Goal: Transaction & Acquisition: Download file/media

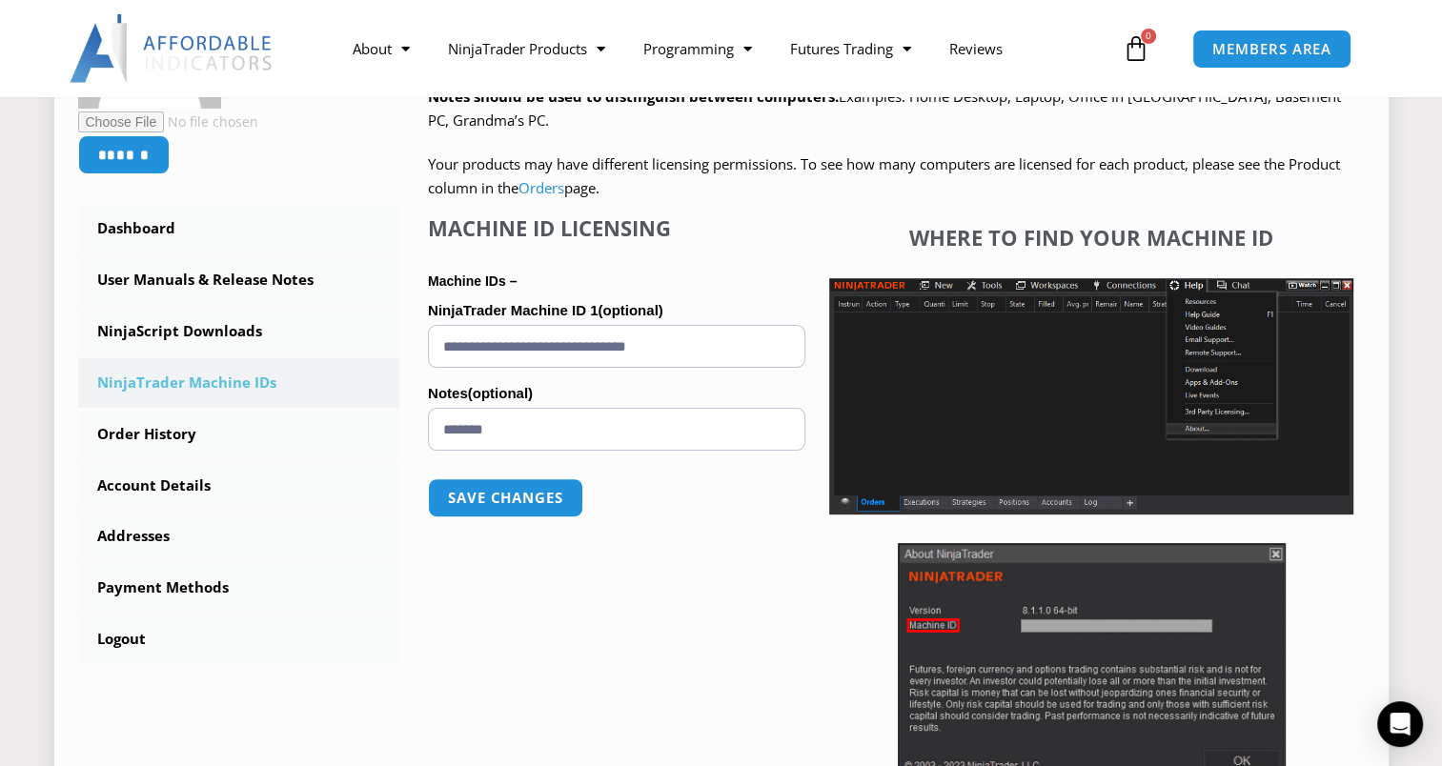
scroll to position [477, 0]
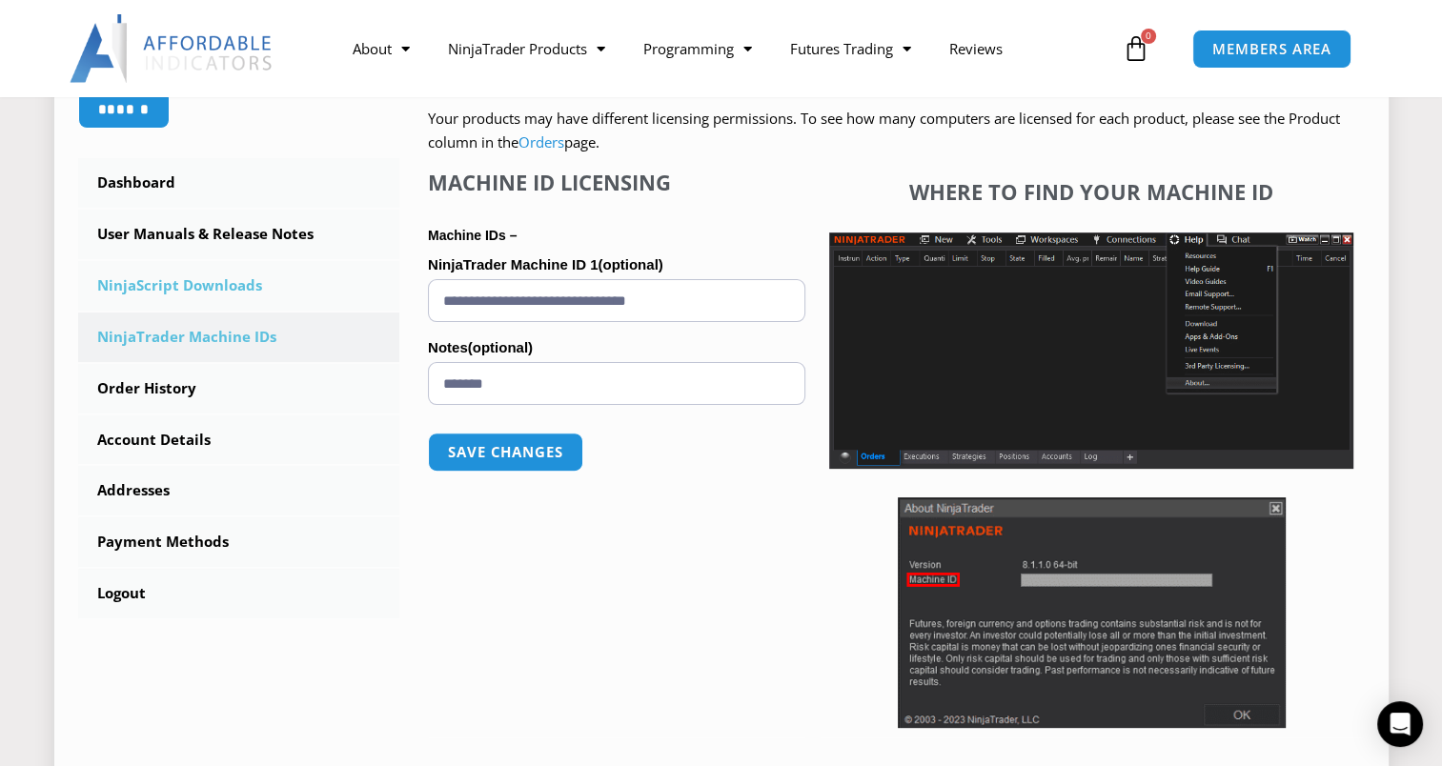
drag, startPoint x: 730, startPoint y: 301, endPoint x: 389, endPoint y: 301, distance: 341.2
click at [389, 301] on div "****** Dashboard Subscriptions User Manuals & Release Notes NinjaScript Downloa…" at bounding box center [721, 352] width 1287 height 865
click at [510, 461] on button "Save changes" at bounding box center [505, 452] width 163 height 41
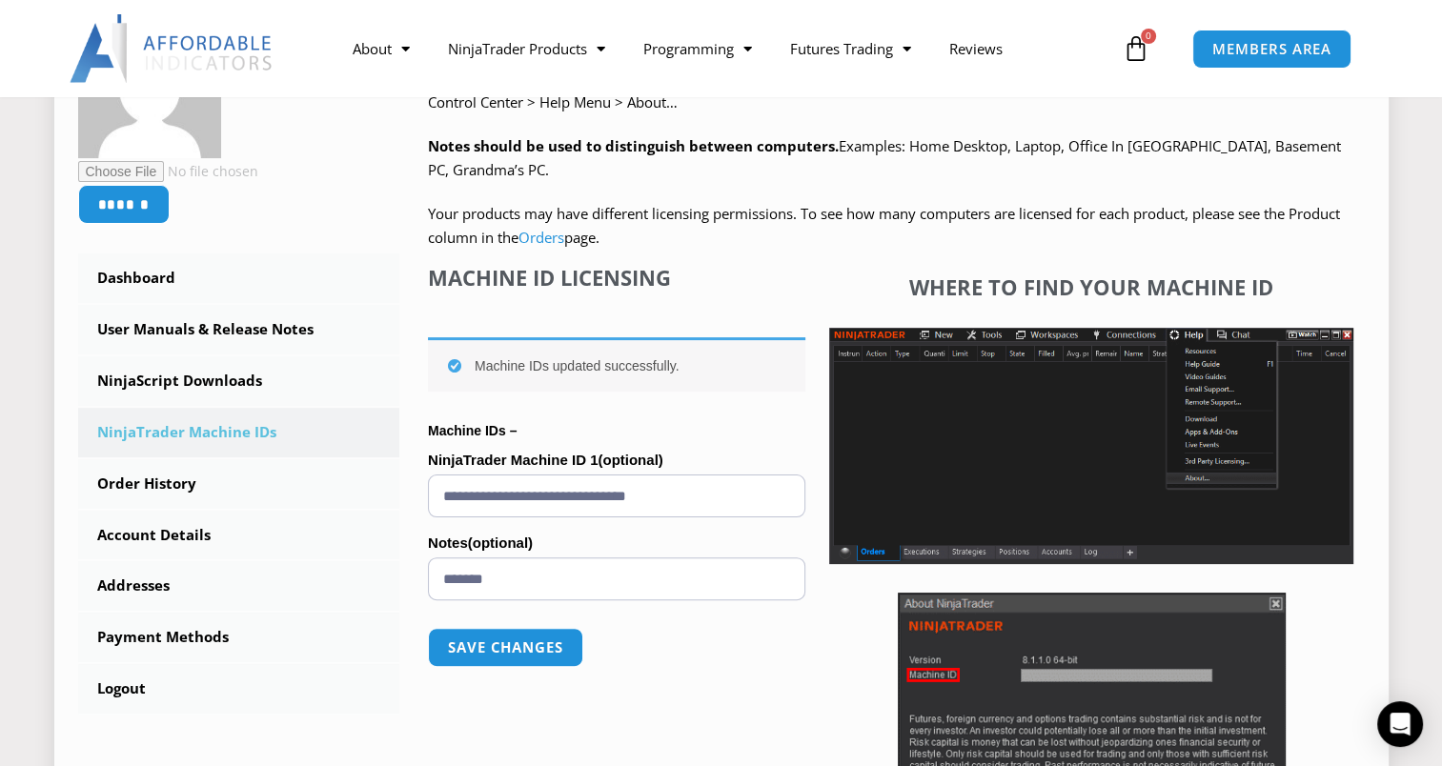
scroll to position [286, 0]
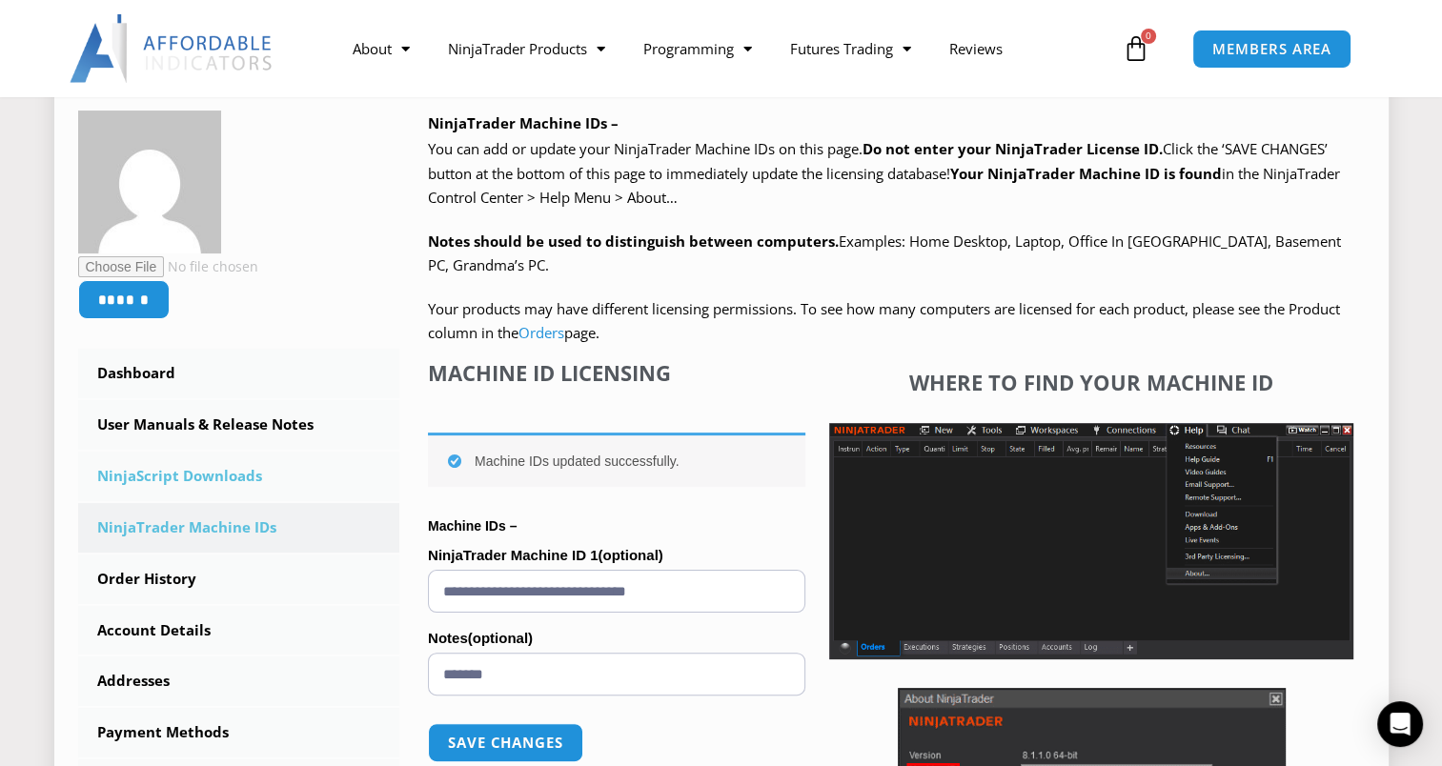
click at [220, 475] on link "NinjaScript Downloads" at bounding box center [239, 477] width 322 height 50
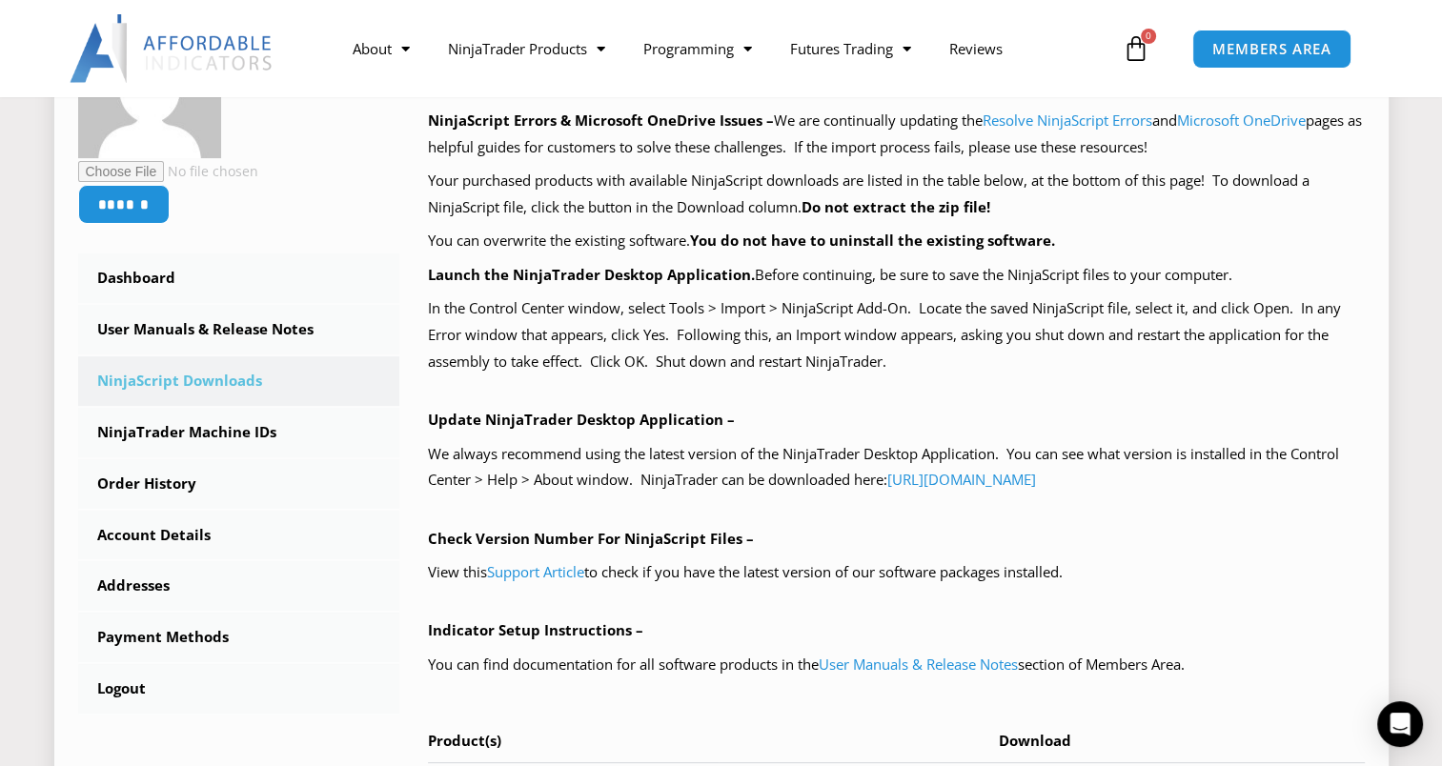
scroll to position [477, 0]
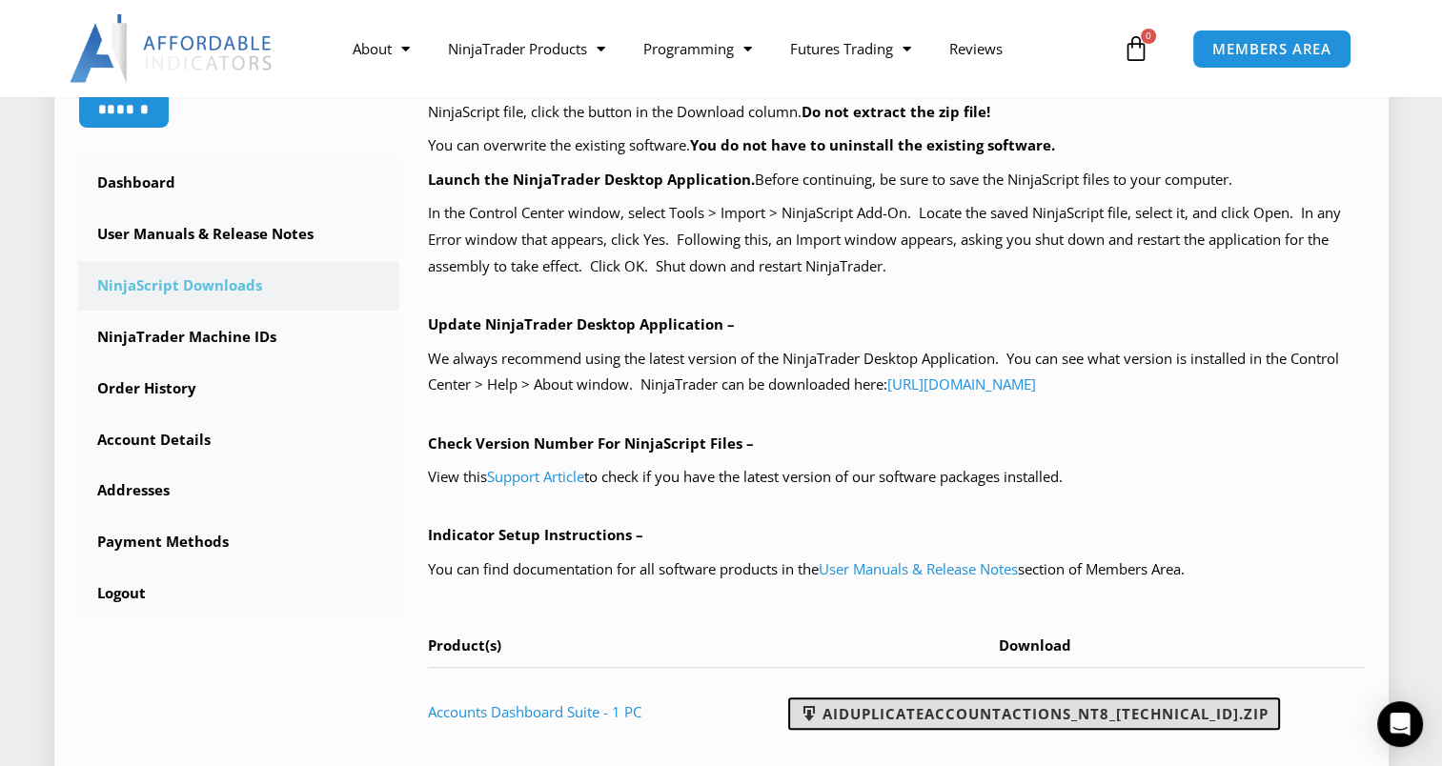
click at [987, 715] on link "AIDuplicateAccountActions_NT8_25.2.5.1.zip" at bounding box center [1034, 714] width 492 height 32
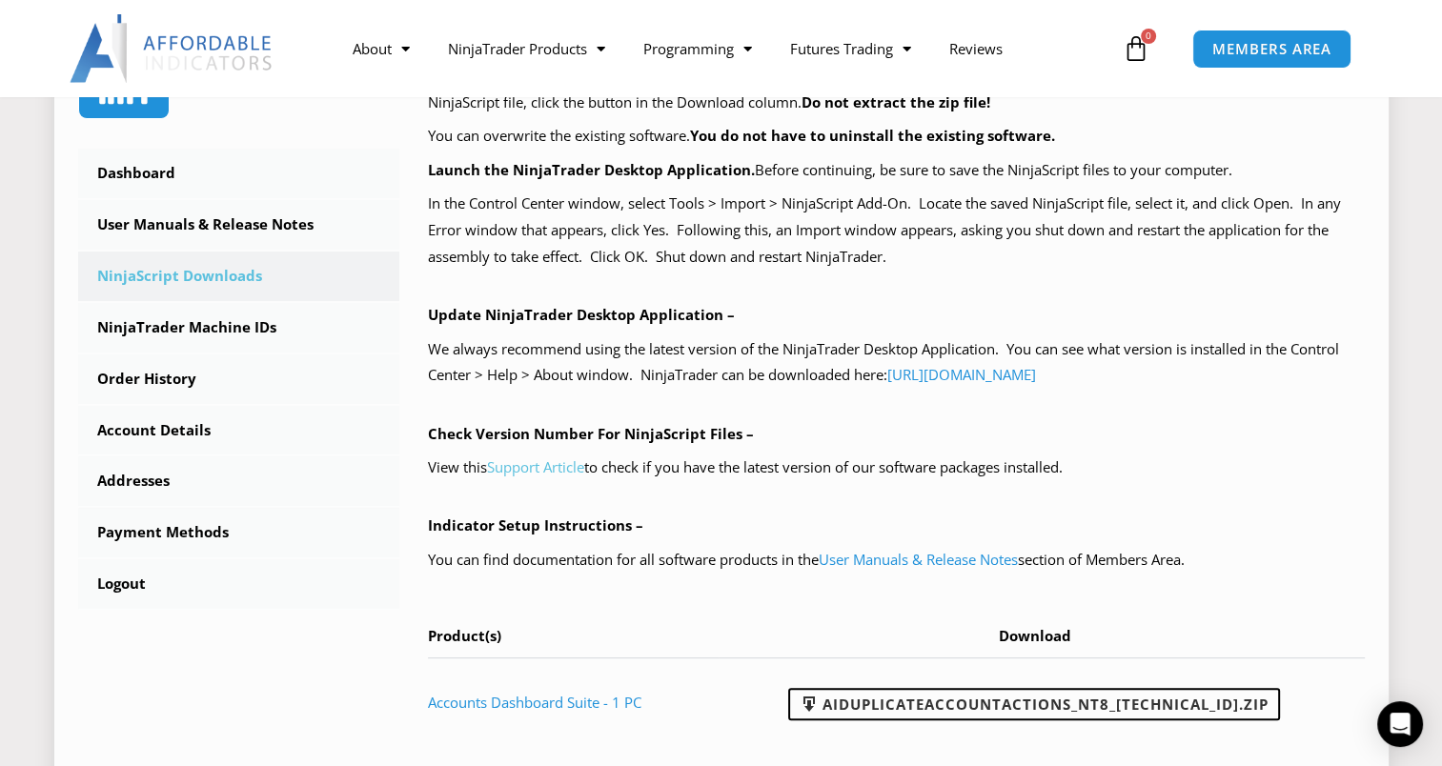
scroll to position [381, 0]
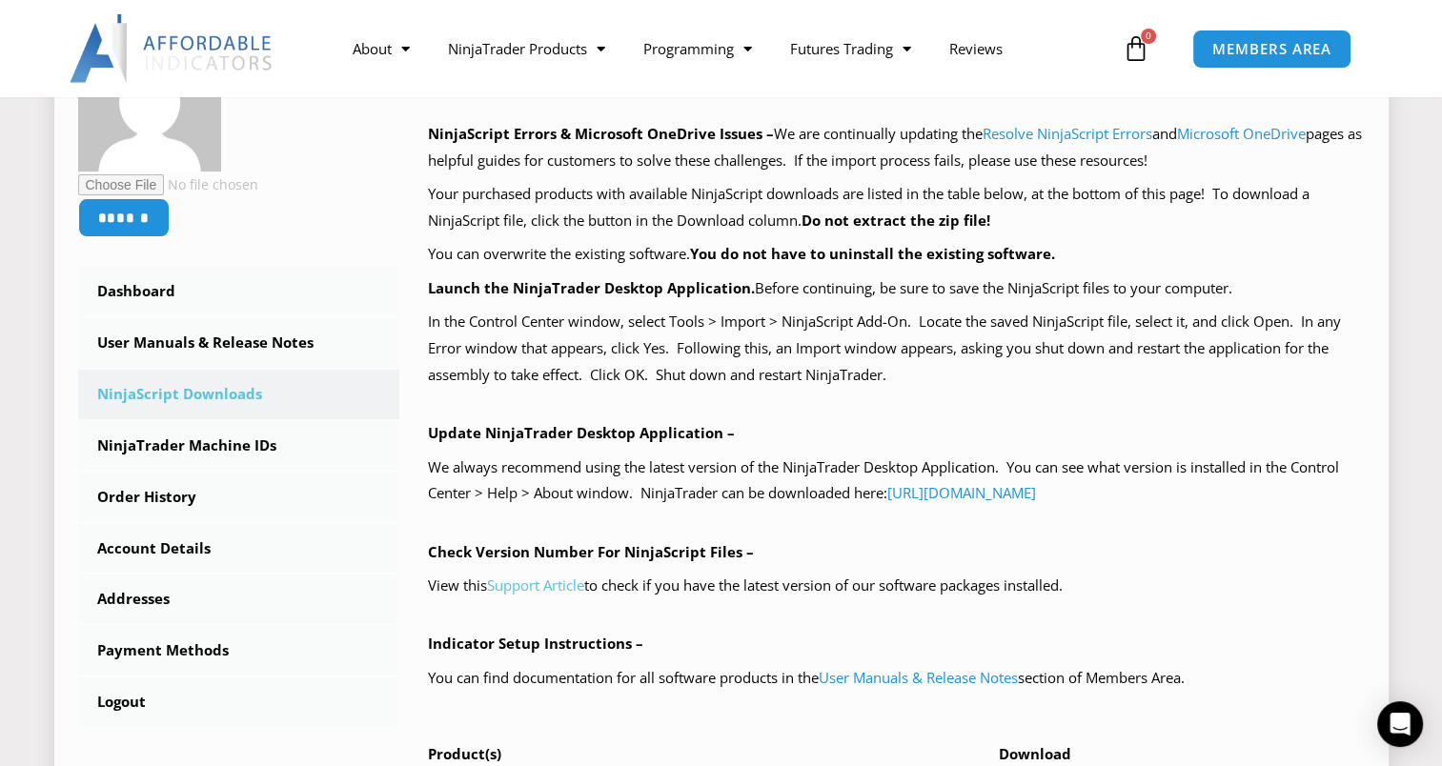
click at [554, 583] on link "Support Article" at bounding box center [535, 585] width 97 height 19
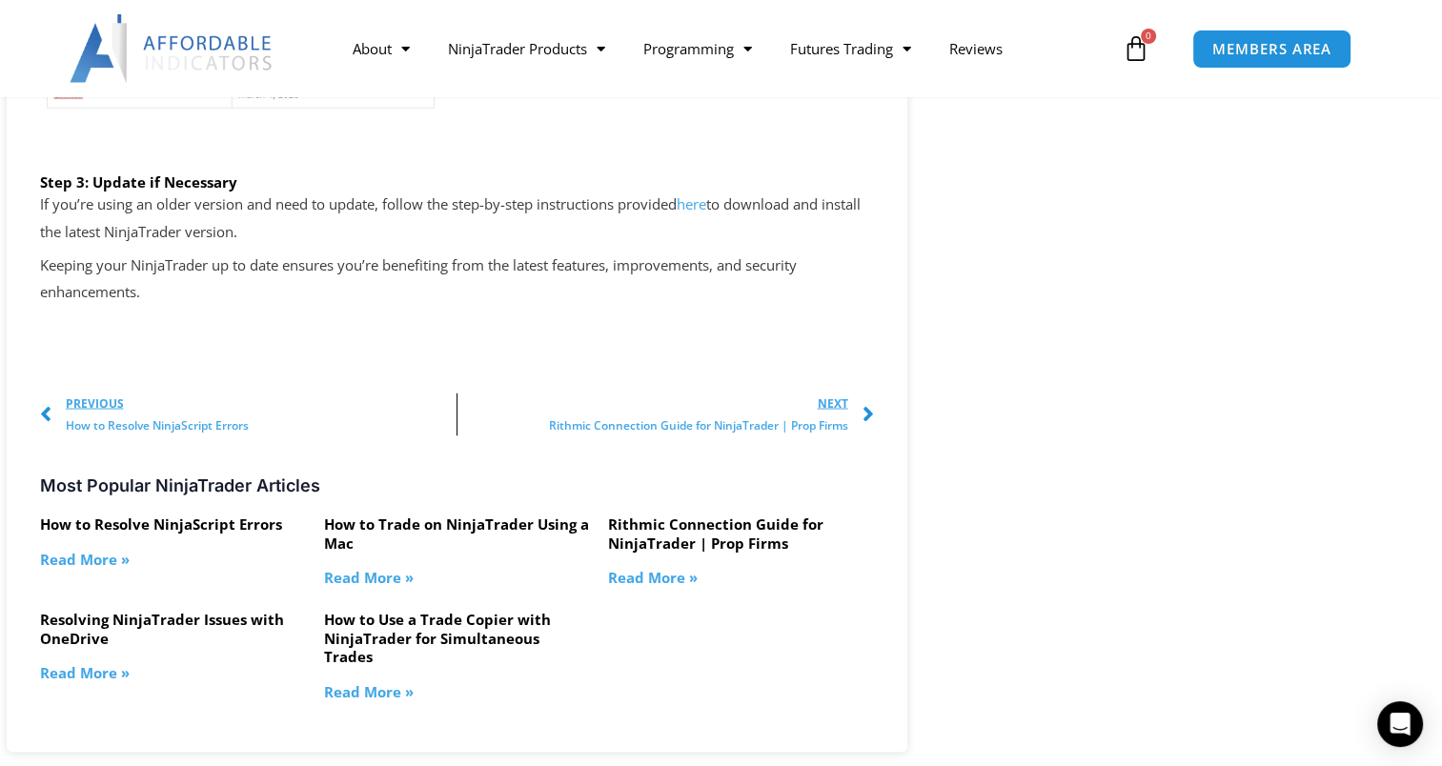
scroll to position [3431, 0]
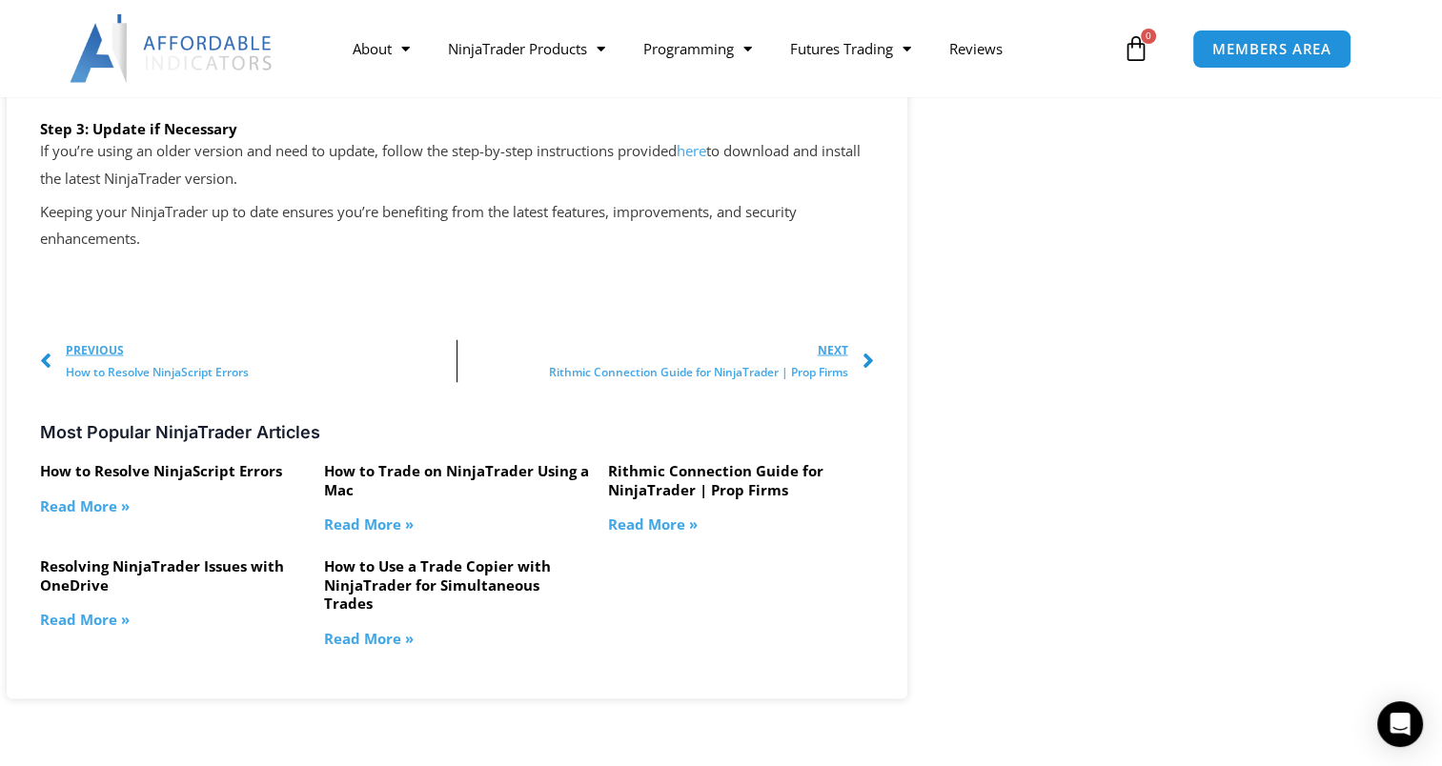
click at [664, 523] on link "Read More »" at bounding box center [653, 523] width 90 height 19
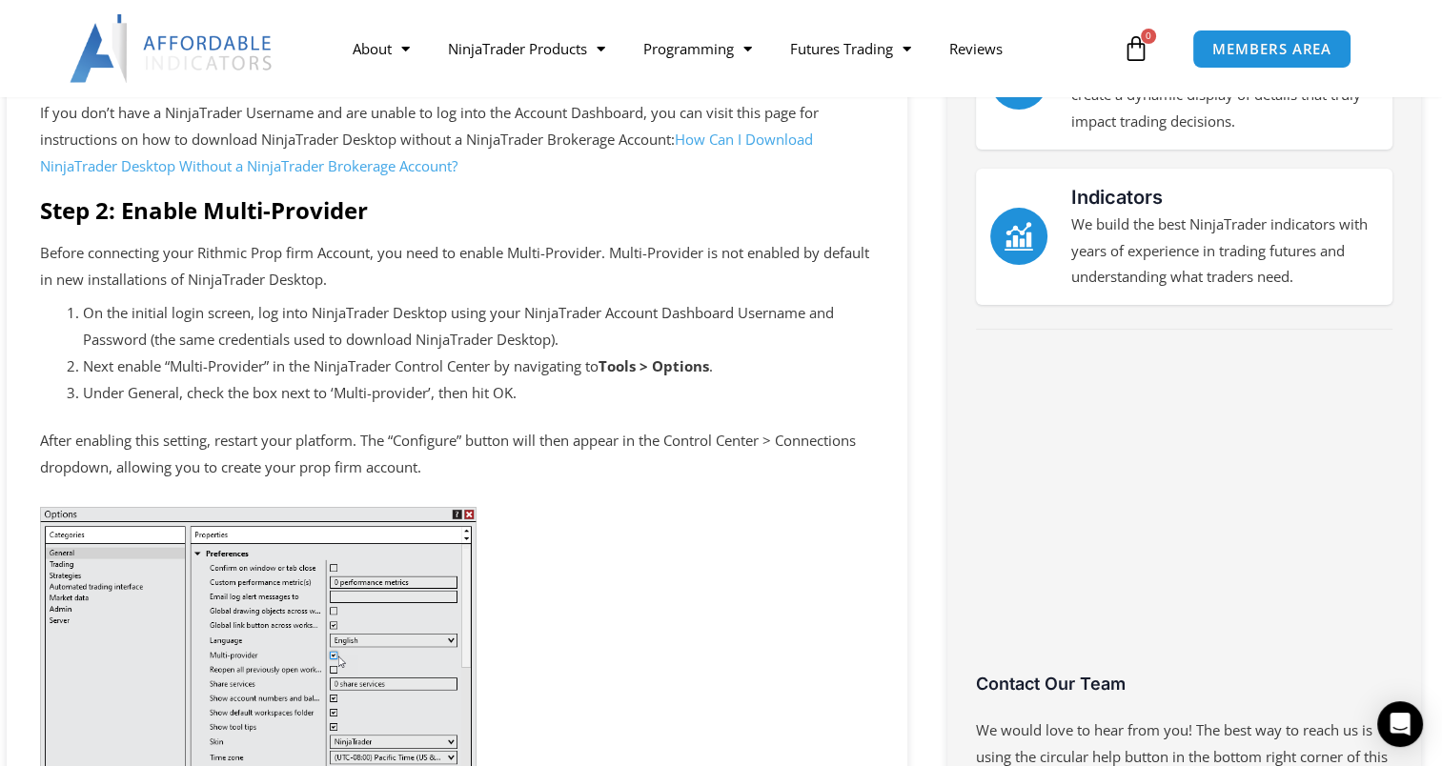
scroll to position [572, 0]
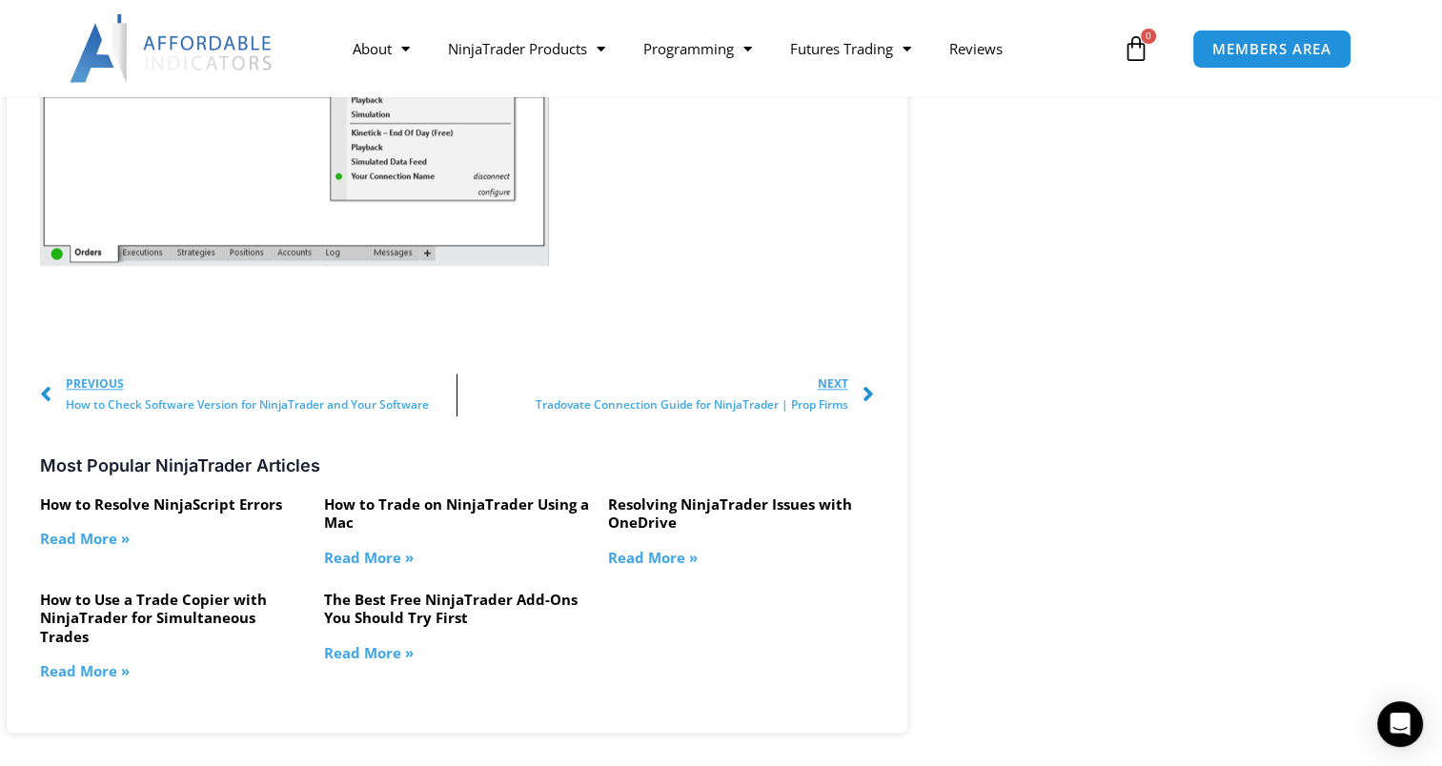
scroll to position [2287, 0]
